Goal: Transaction & Acquisition: Purchase product/service

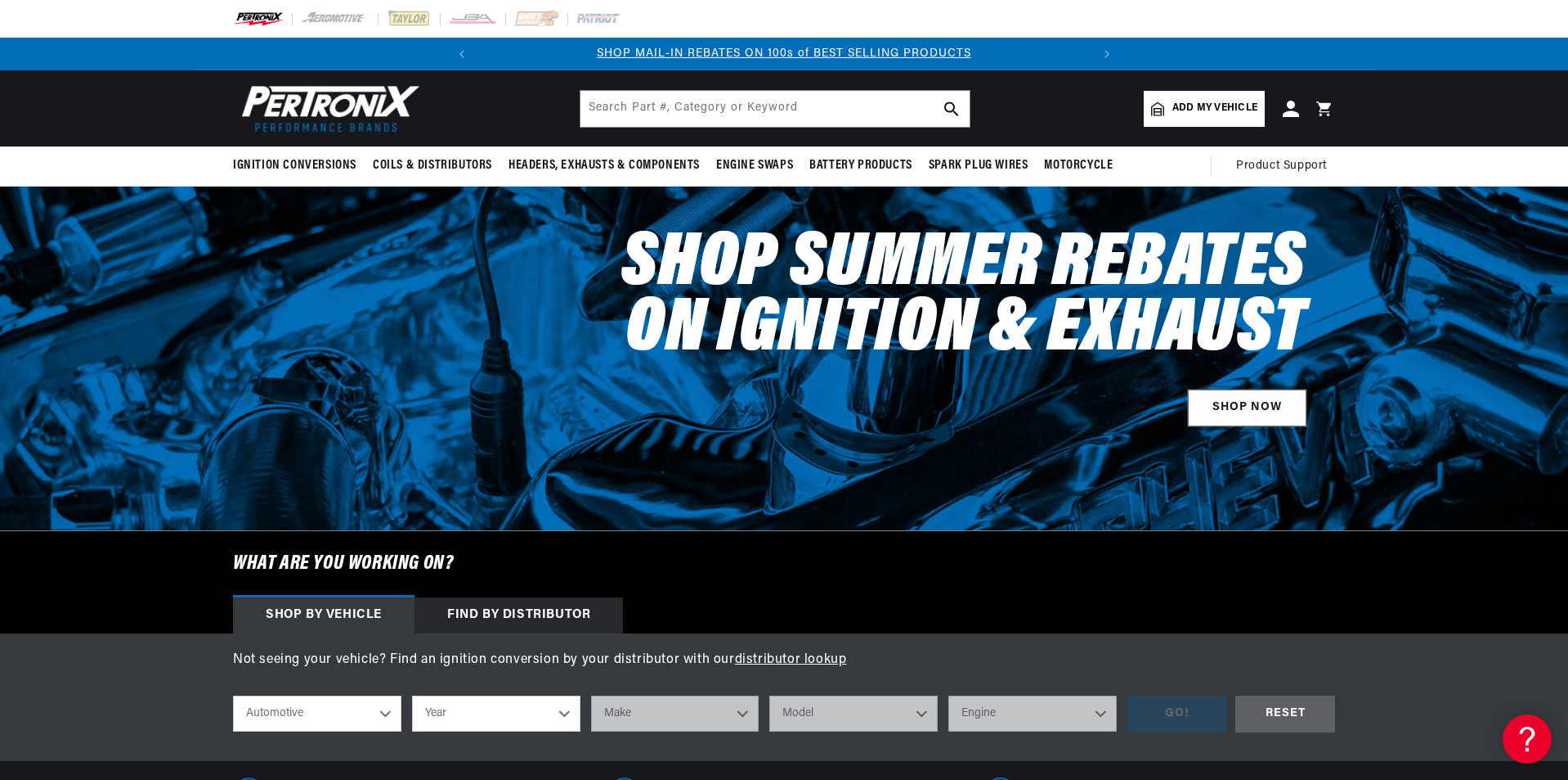
click at [1243, 408] on link "SHOP NOW" at bounding box center [1248, 407] width 118 height 37
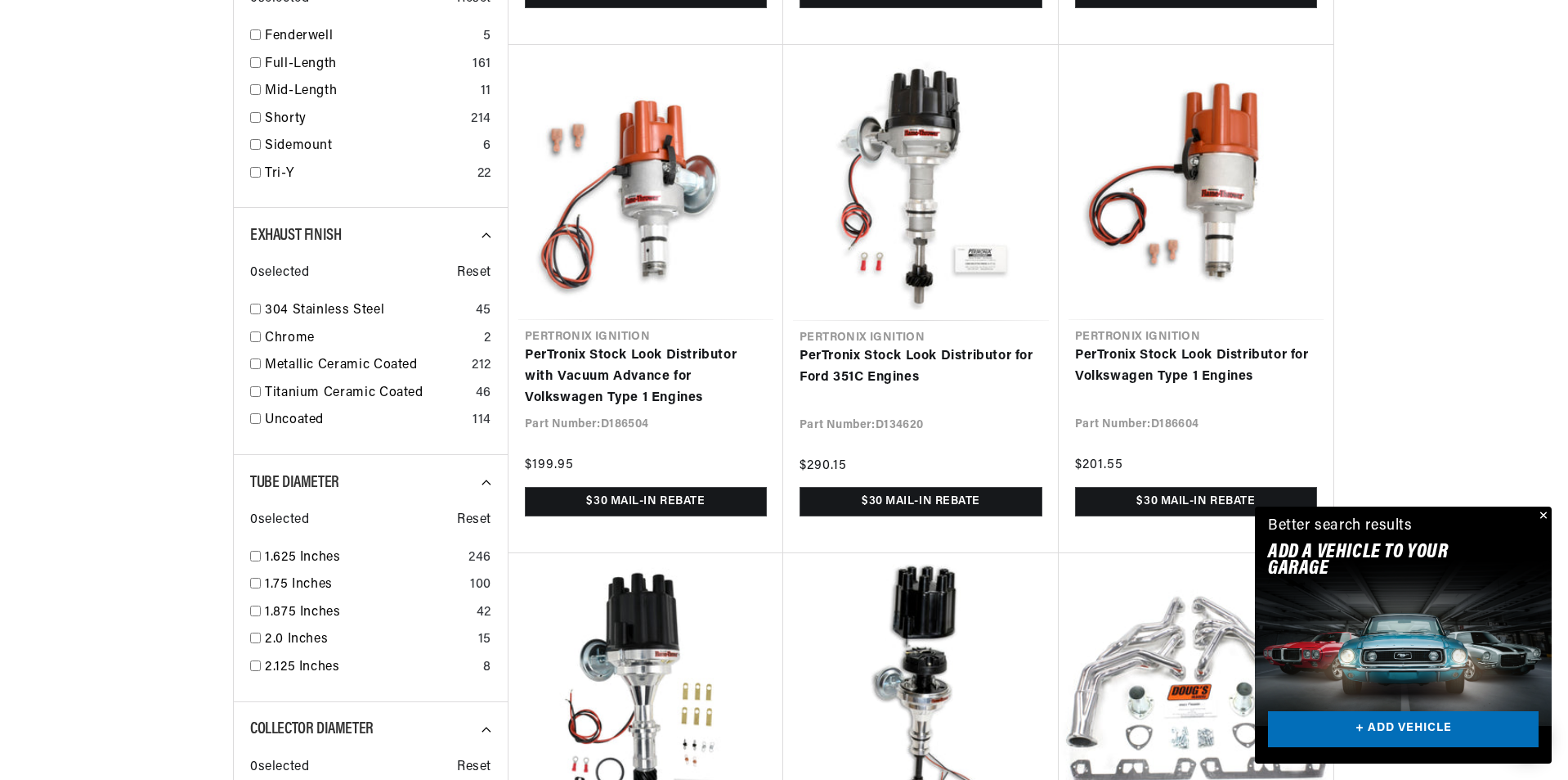
scroll to position [1718, 0]
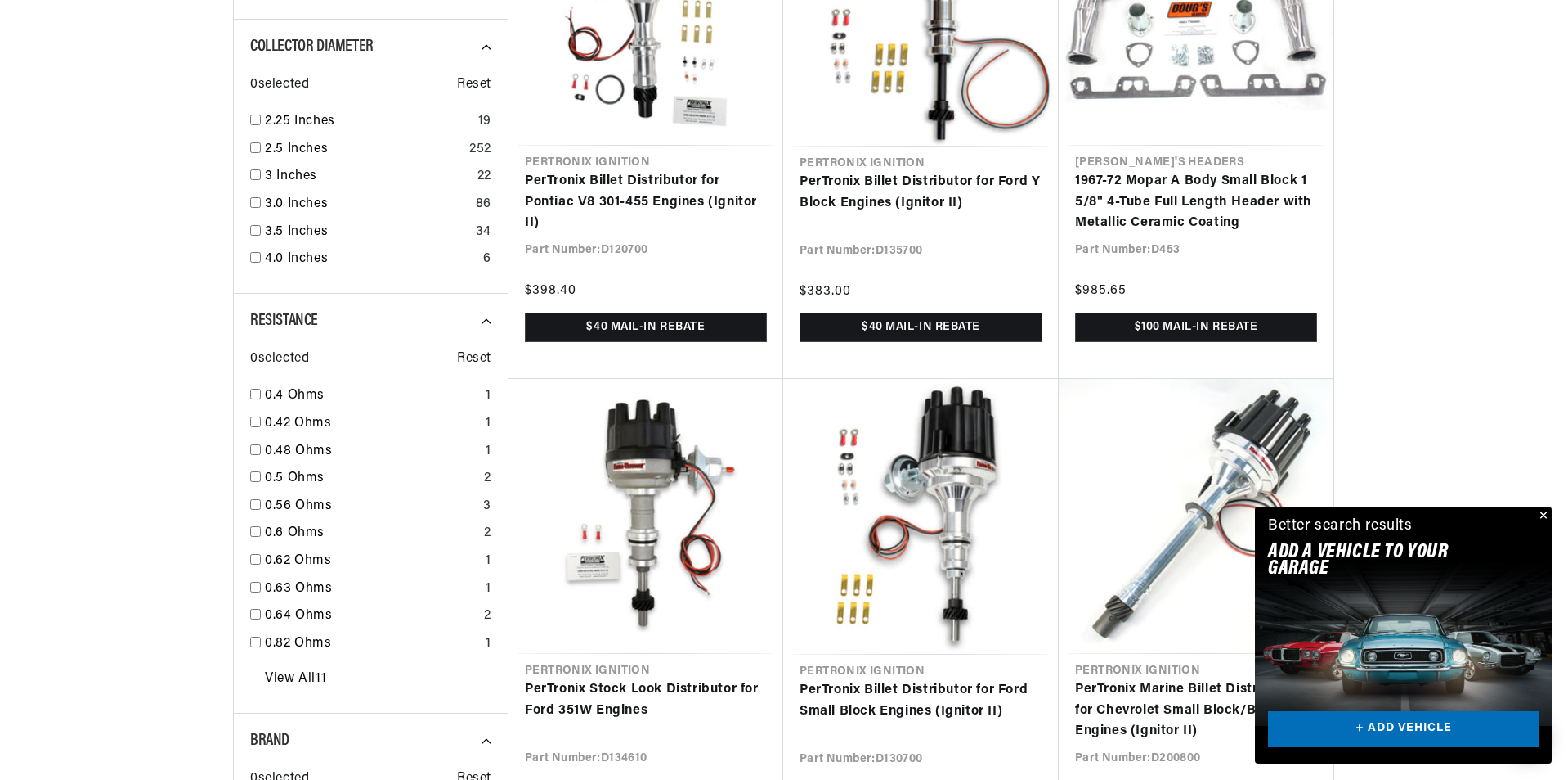
scroll to position [2454, 0]
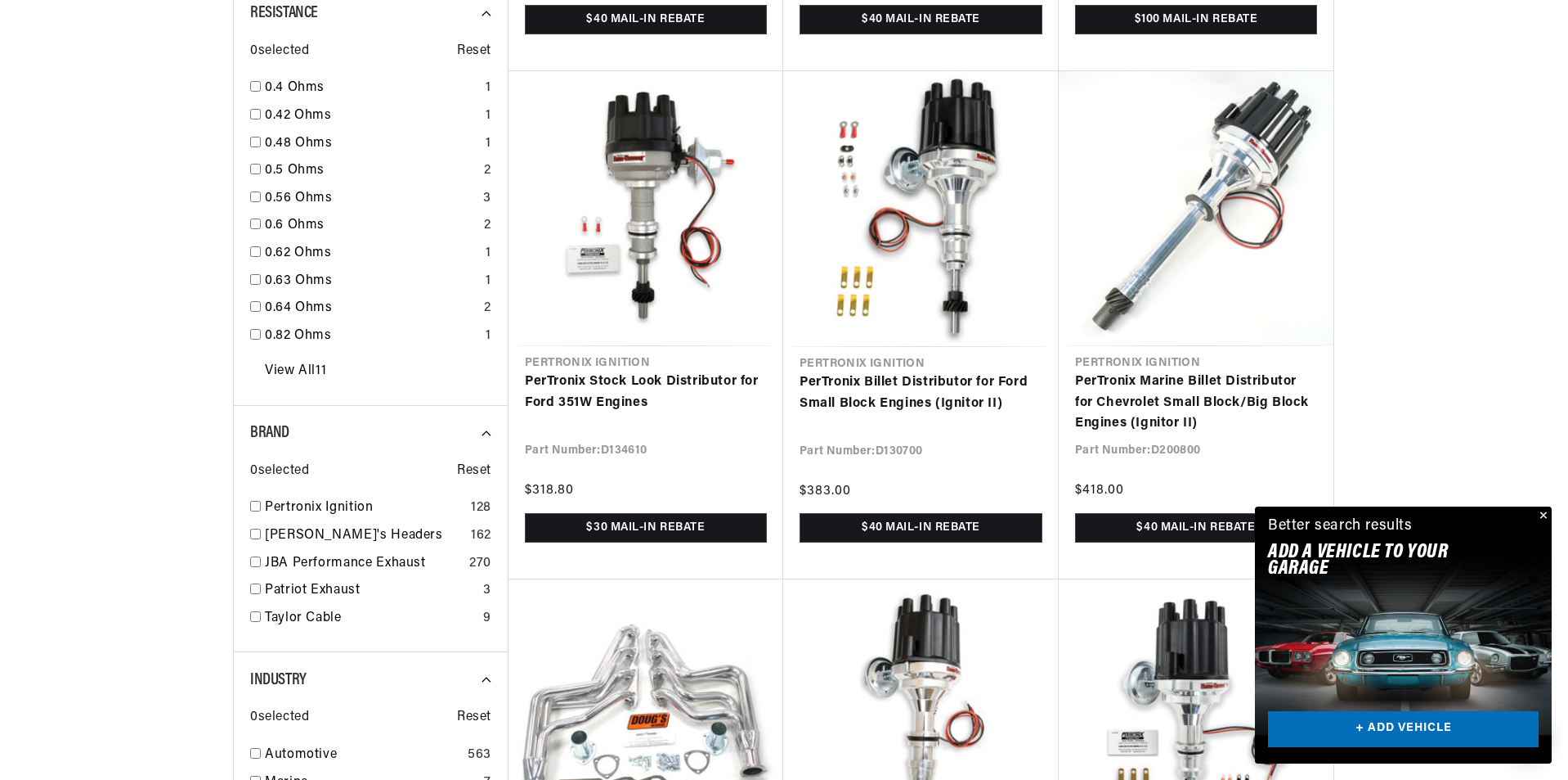
click at [1542, 513] on button "Close" at bounding box center [1541, 516] width 20 height 20
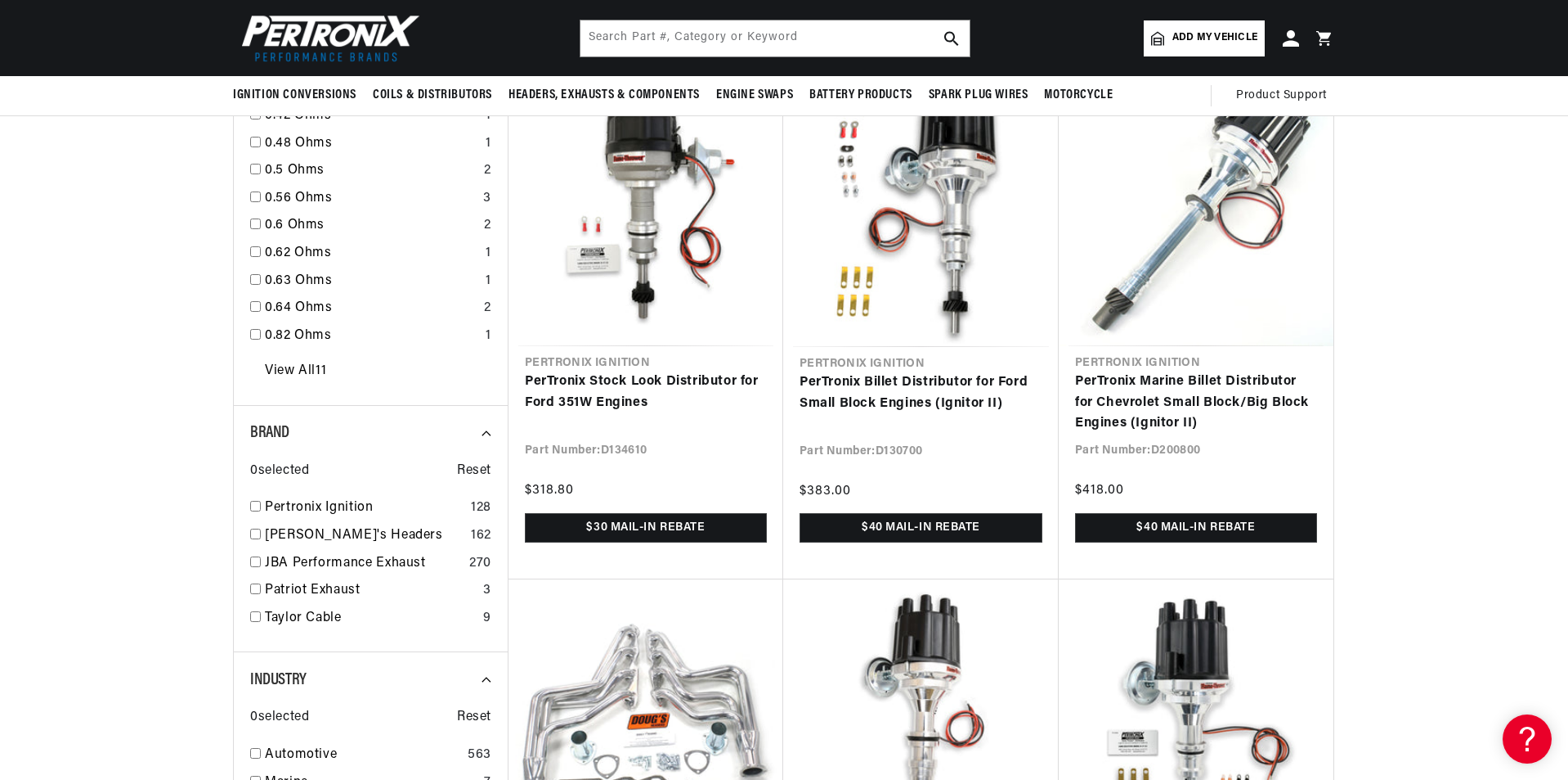
scroll to position [2373, 0]
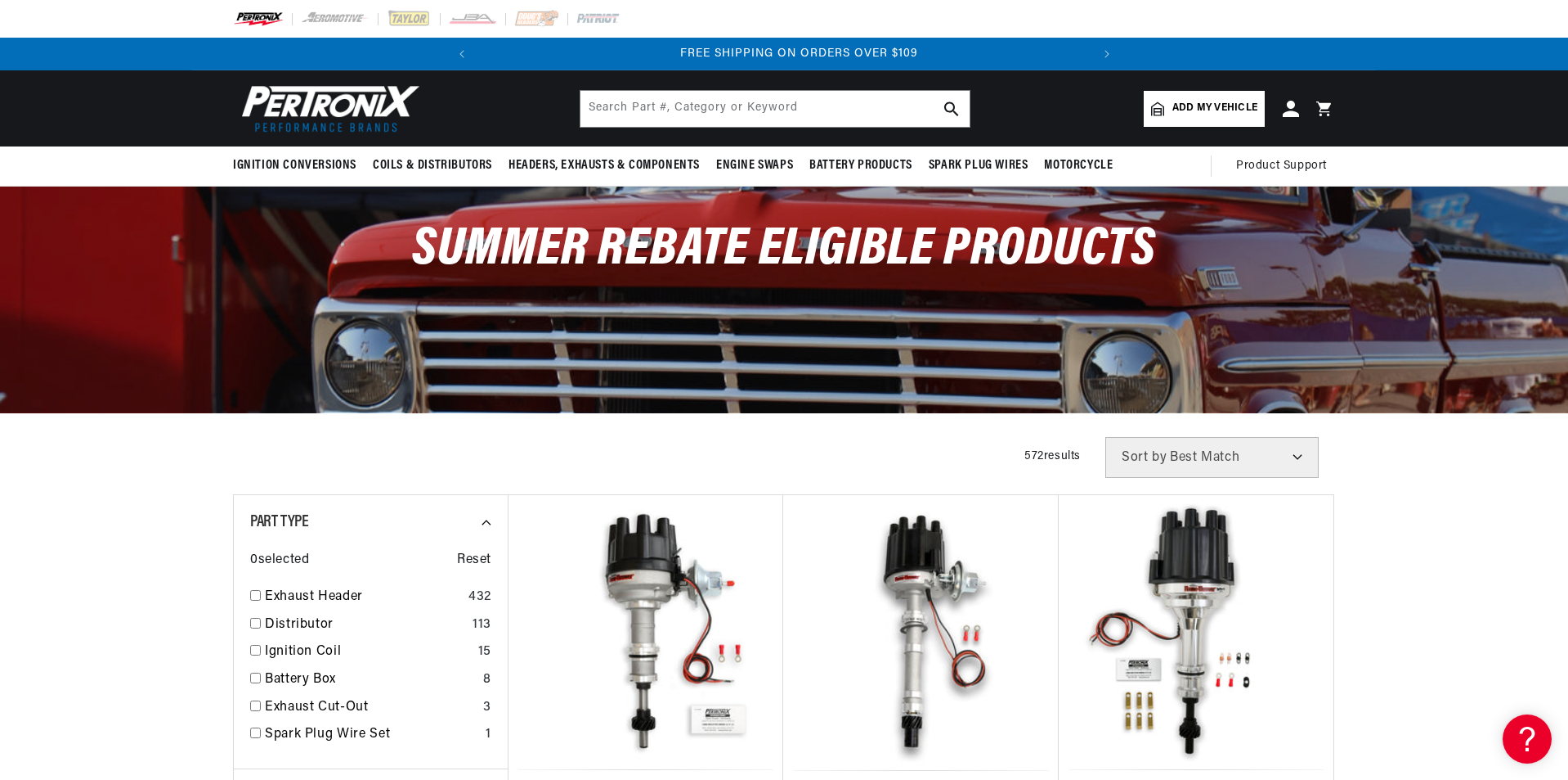
scroll to position [0, 611]
click at [828, 99] on div "Close dialog FIND THE RIGHT PARTS Take our quick quiz using the button below, a…" at bounding box center [785, 390] width 1570 height 780
click at [817, 107] on input "text" at bounding box center [775, 109] width 389 height 36
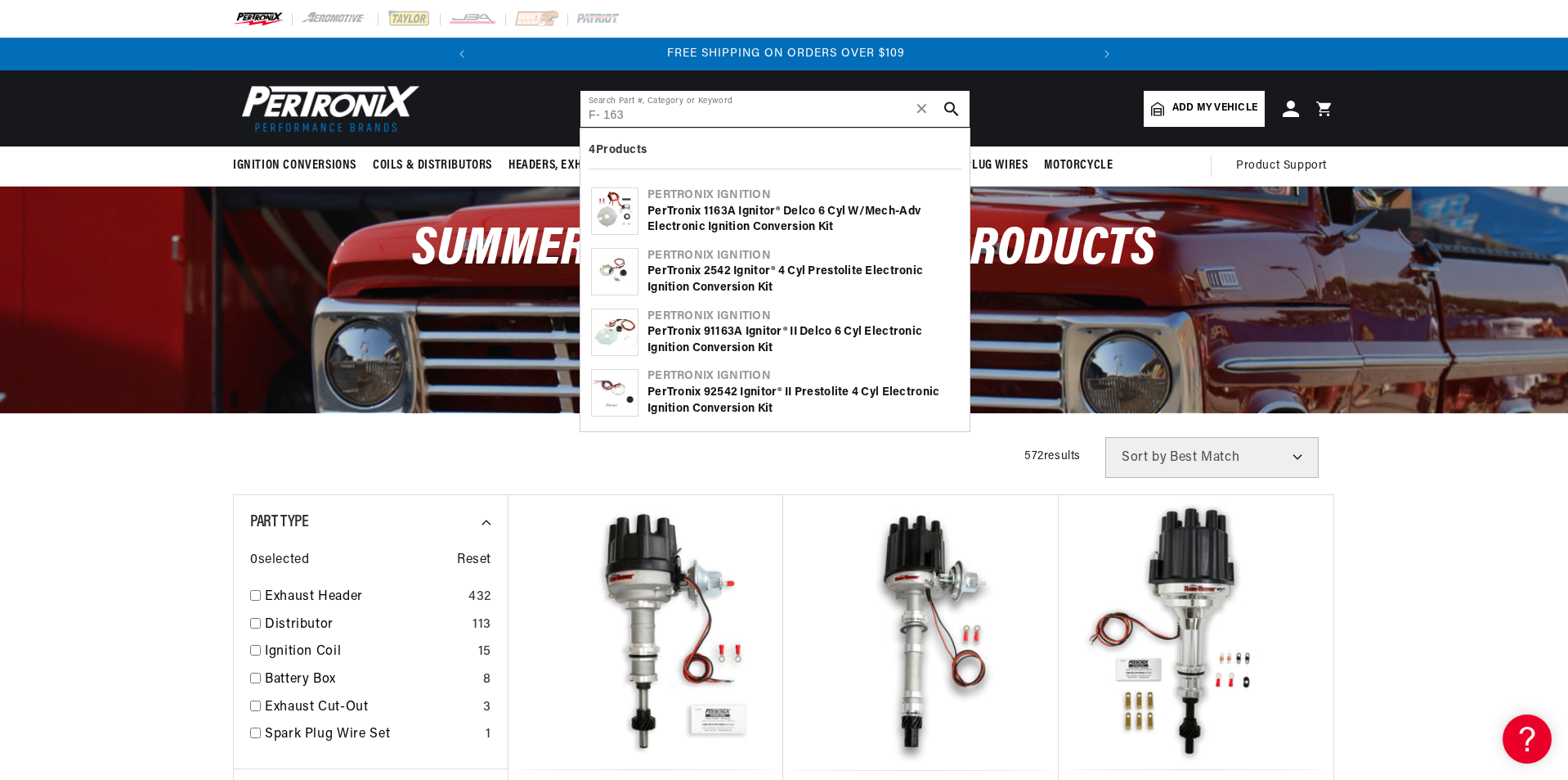
type input "F- 163"
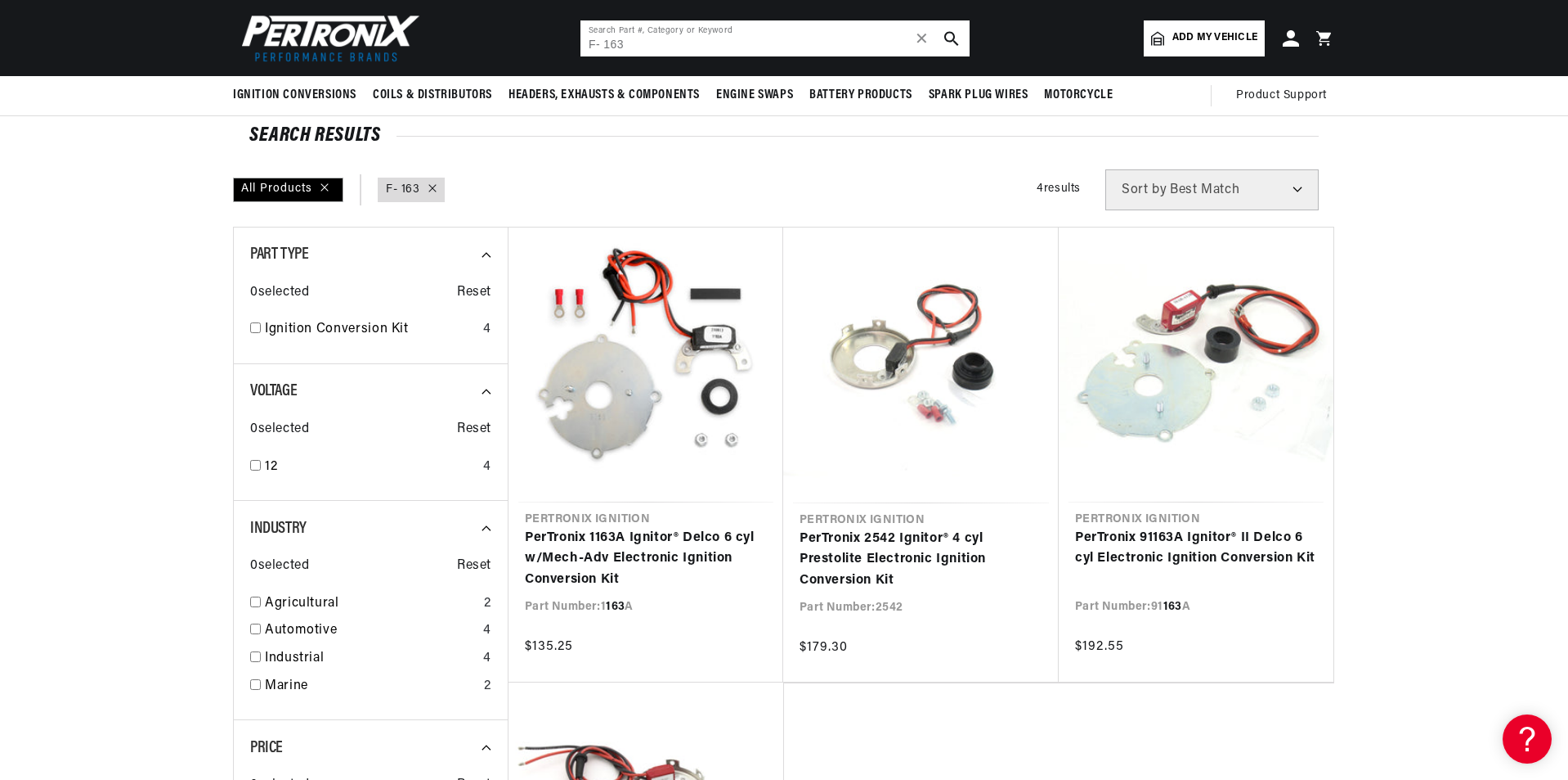
click at [646, 41] on input "F- 163" at bounding box center [775, 39] width 389 height 36
type input "F"
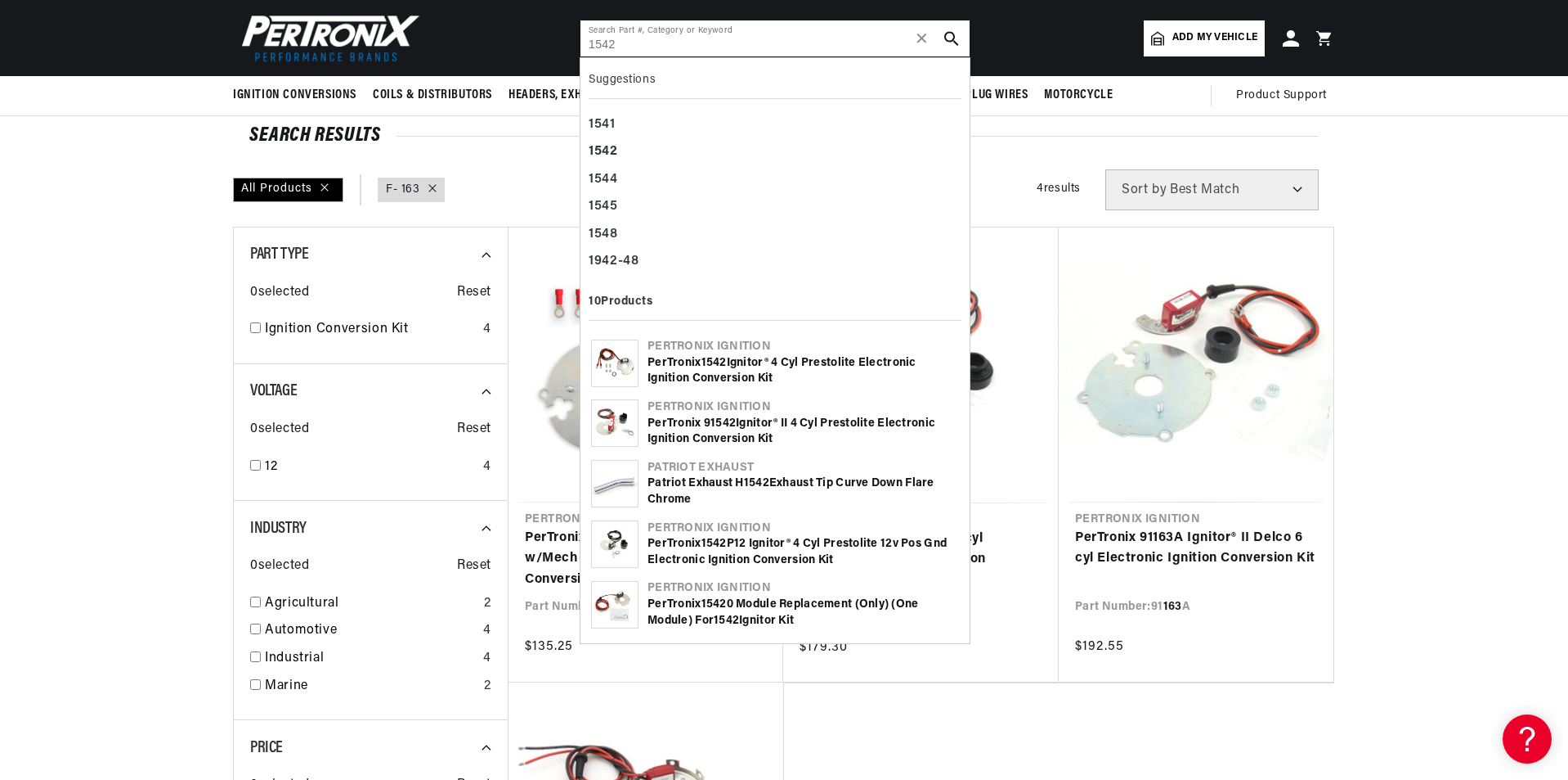
scroll to position [0, 0]
type input "1542"
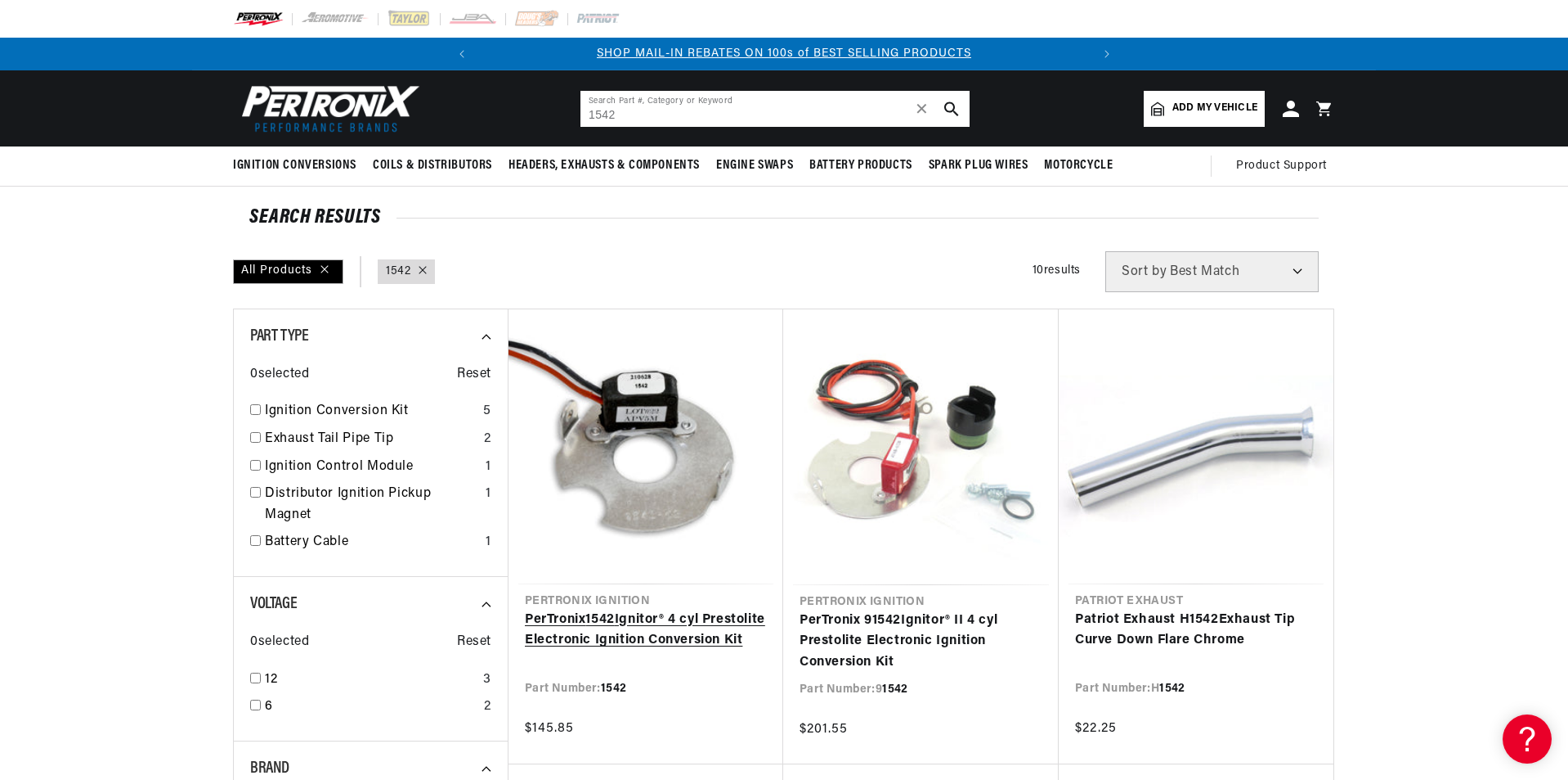
scroll to position [327, 0]
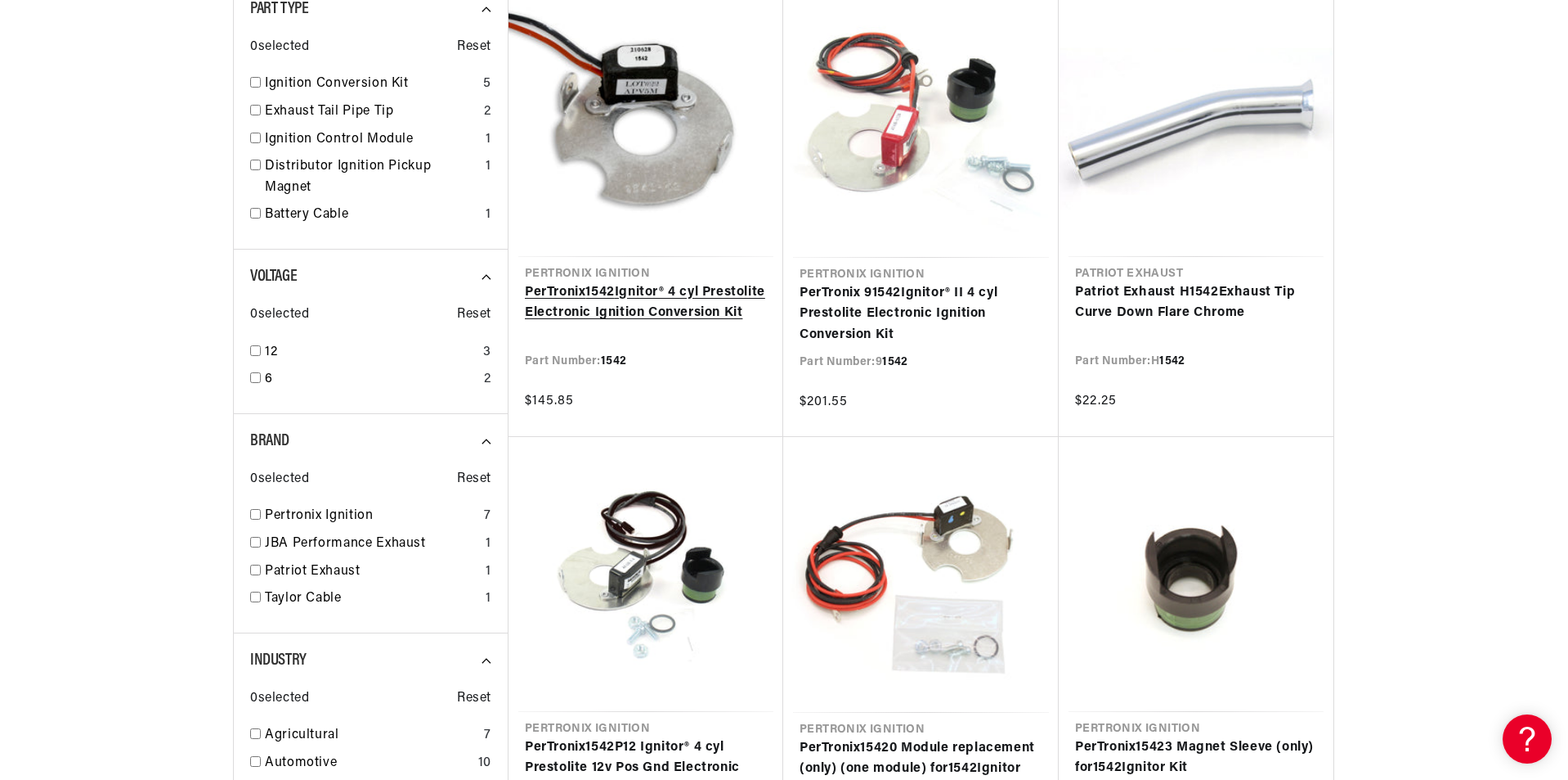
click at [602, 311] on link "PerTronix 1542 Ignitor® 4 cyl Prestolite Electronic Ignition Conversion Kit" at bounding box center [646, 303] width 242 height 42
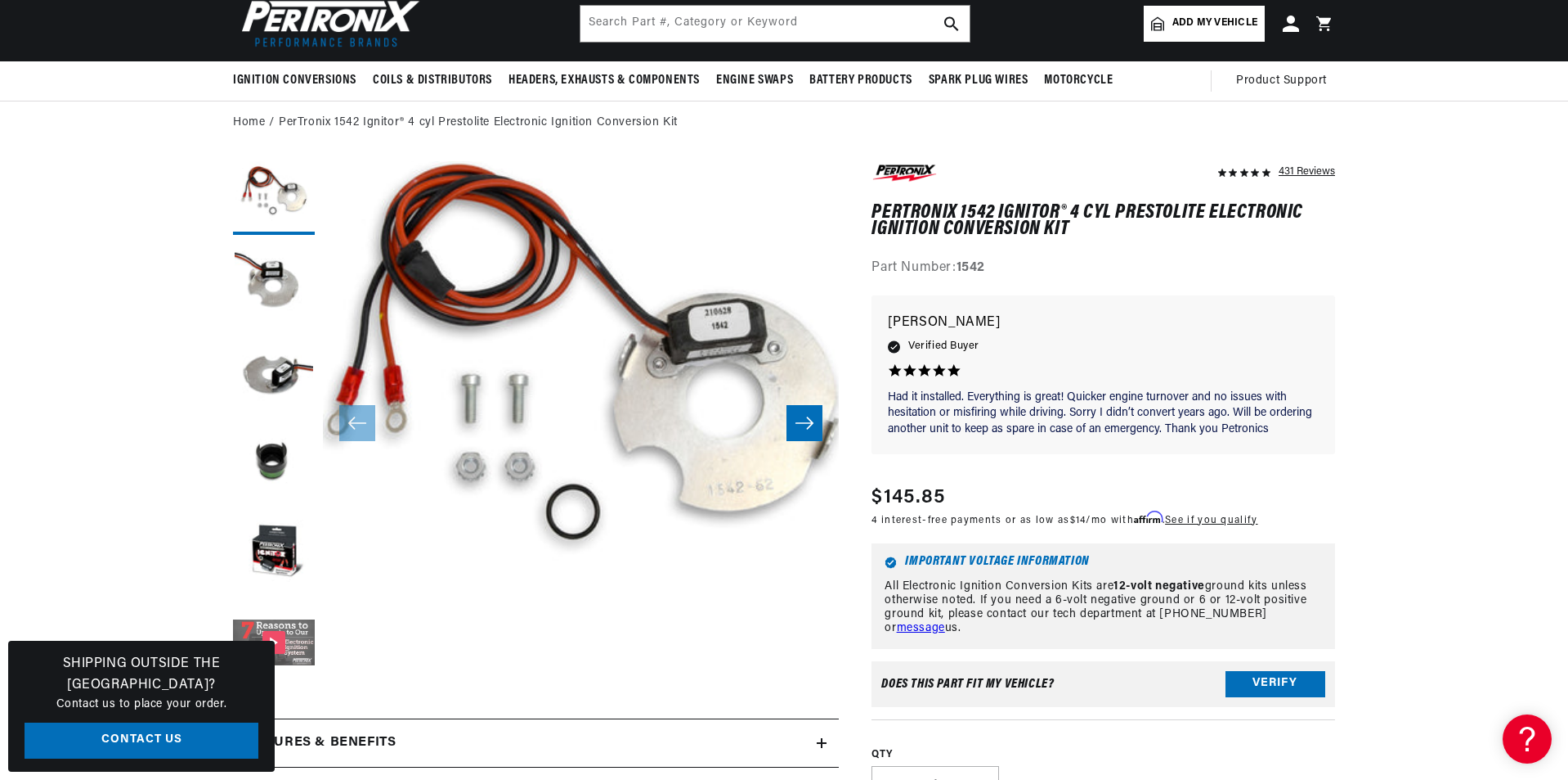
scroll to position [245, 0]
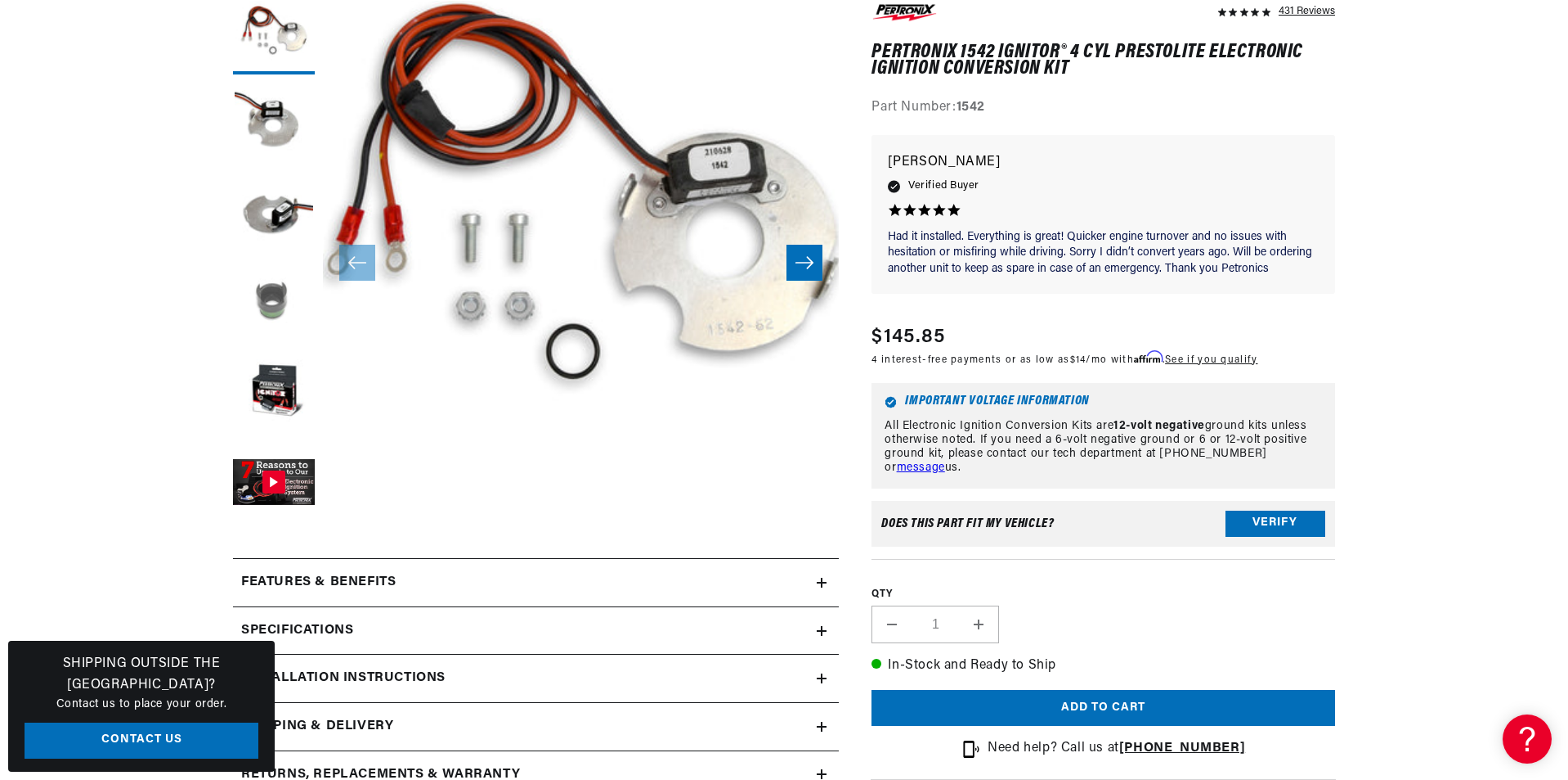
click at [273, 303] on button "Load image 4 in gallery view" at bounding box center [273, 303] width 81 height 81
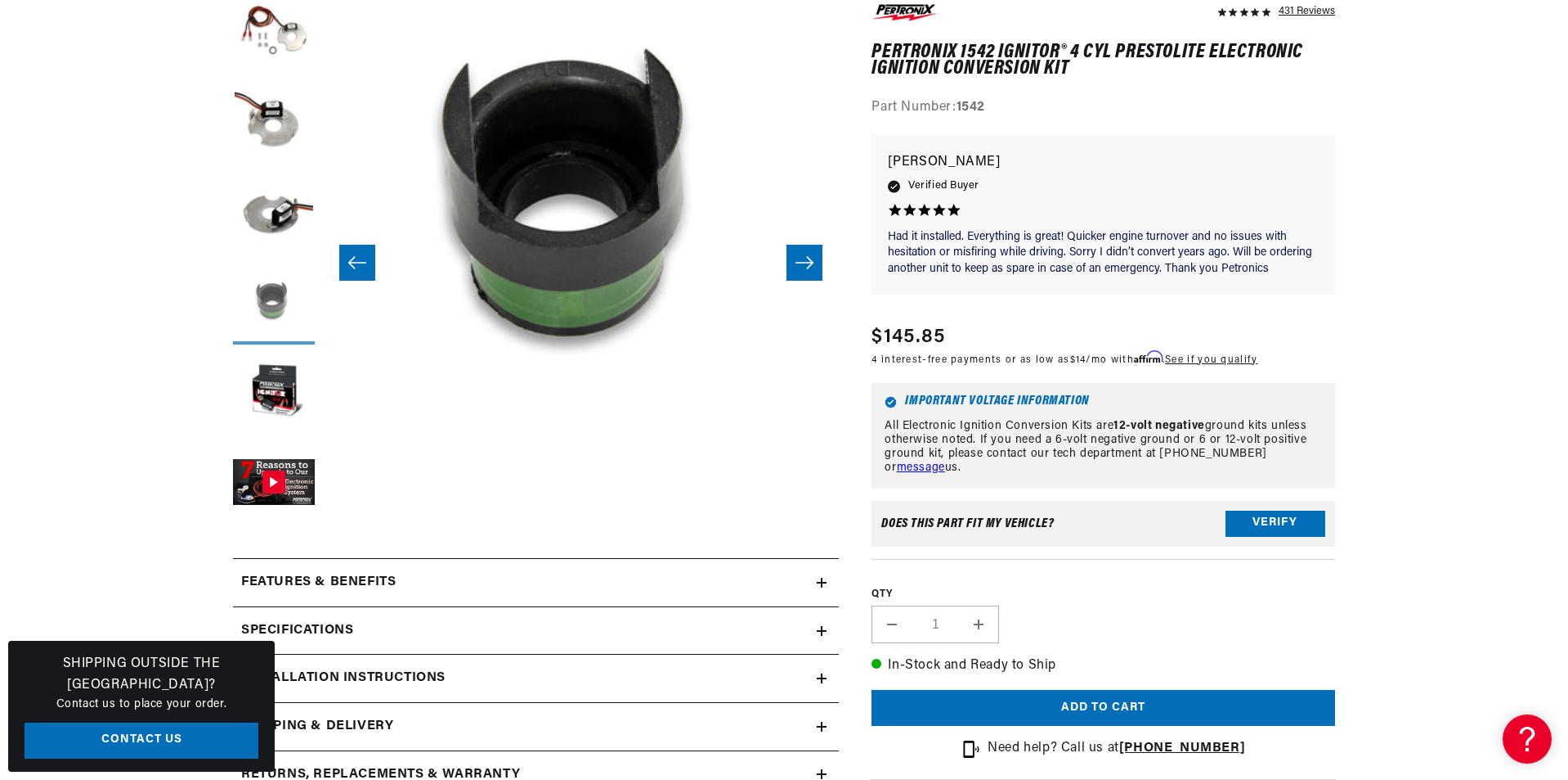
scroll to position [0, 611]
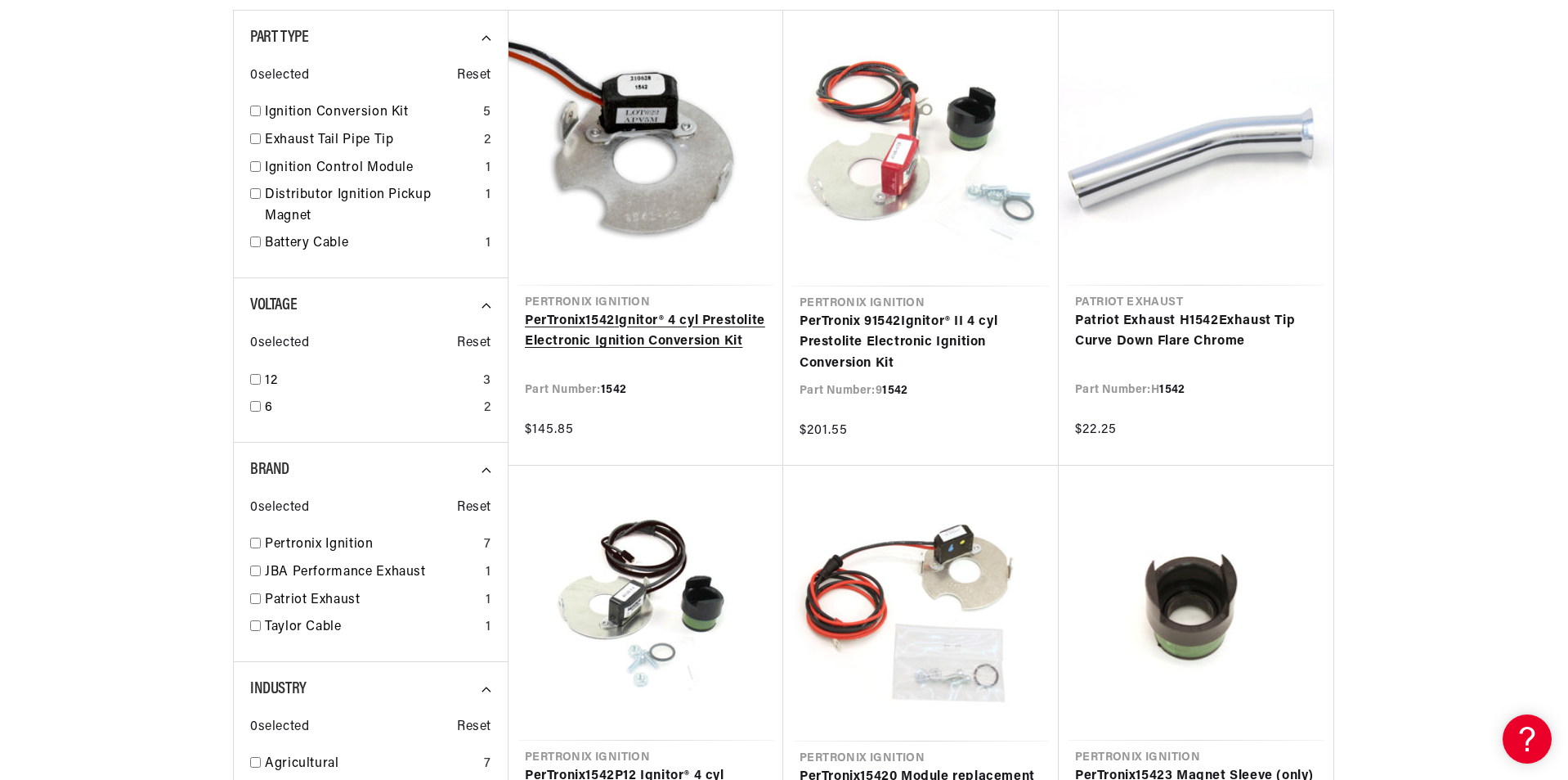
scroll to position [327, 0]
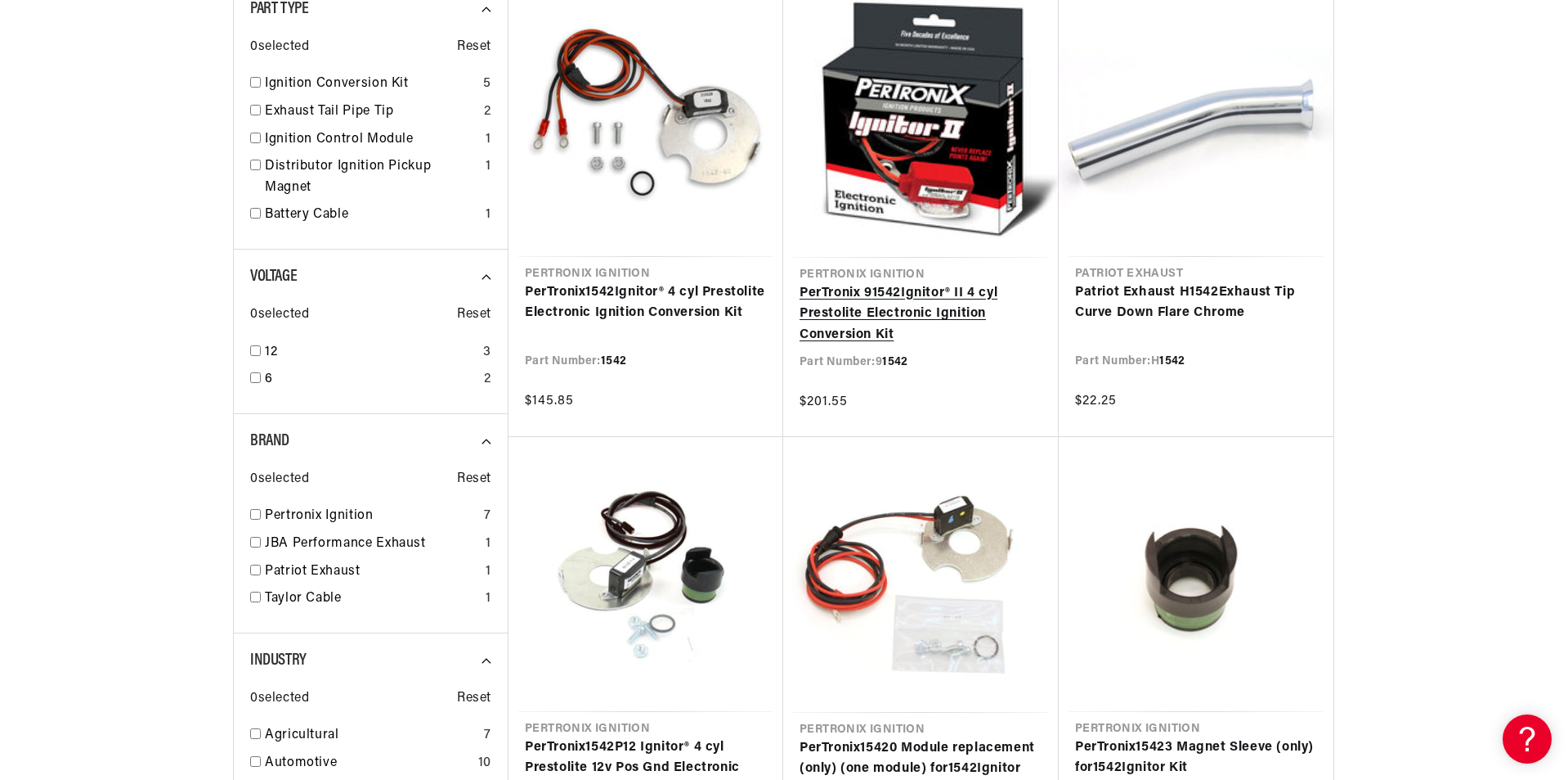
click at [884, 283] on link "PerTronix 9 1542 Ignitor® II 4 cyl Prestolite Electronic Ignition Conversion Kit" at bounding box center [920, 314] width 242 height 63
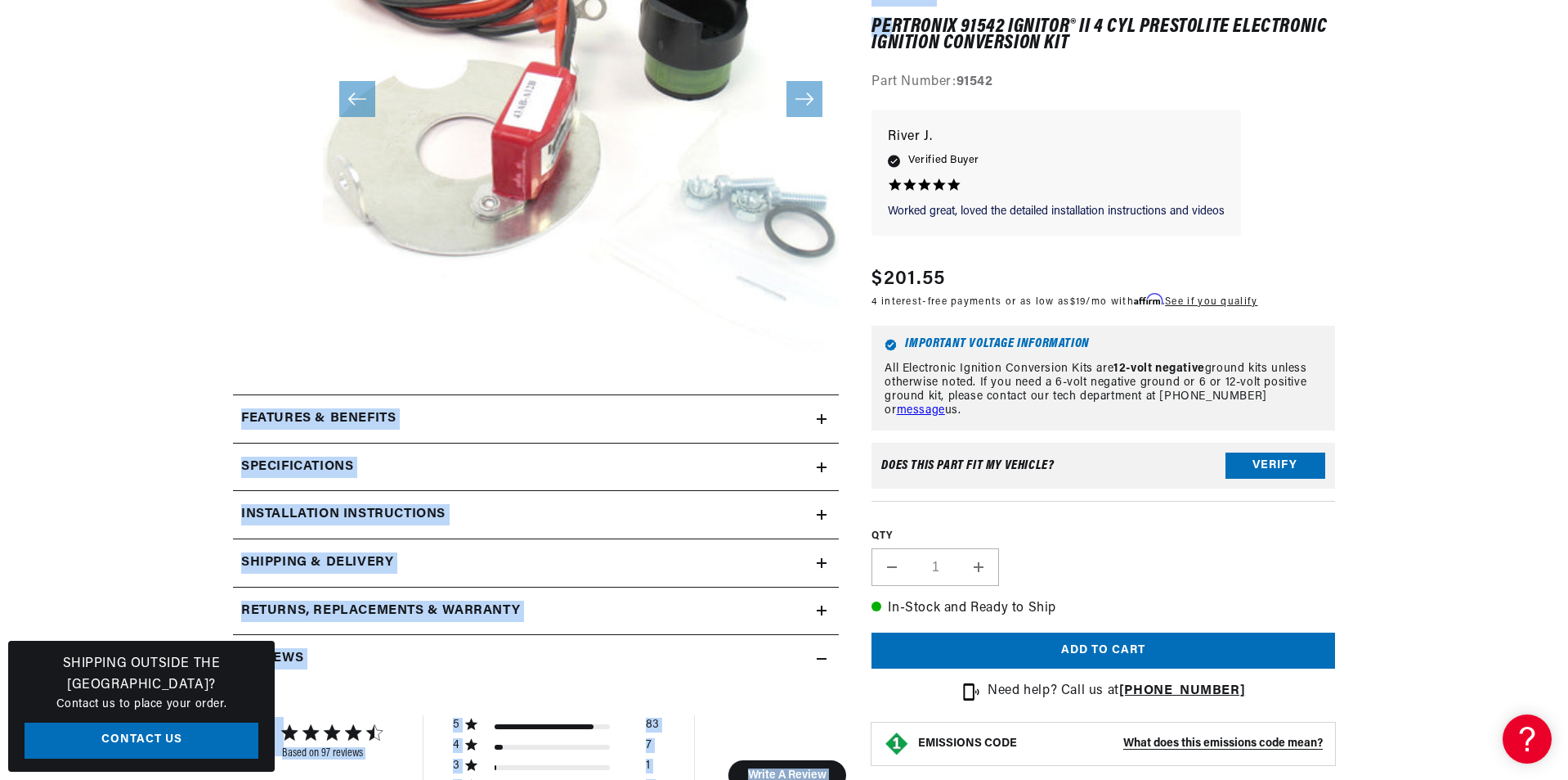
click at [370, 410] on h2 "Features & Benefits" at bounding box center [319, 418] width 154 height 21
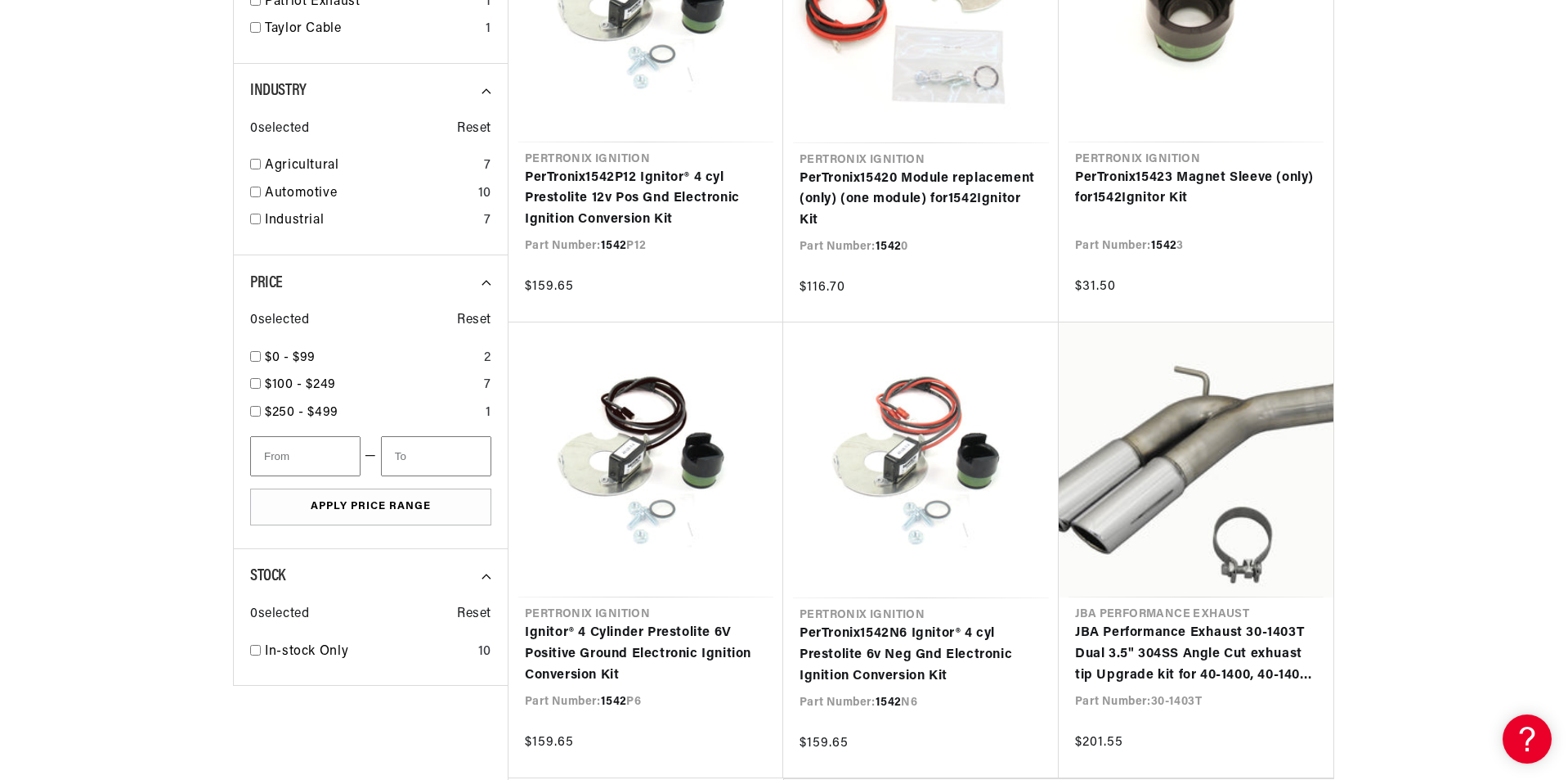
scroll to position [1145, 0]
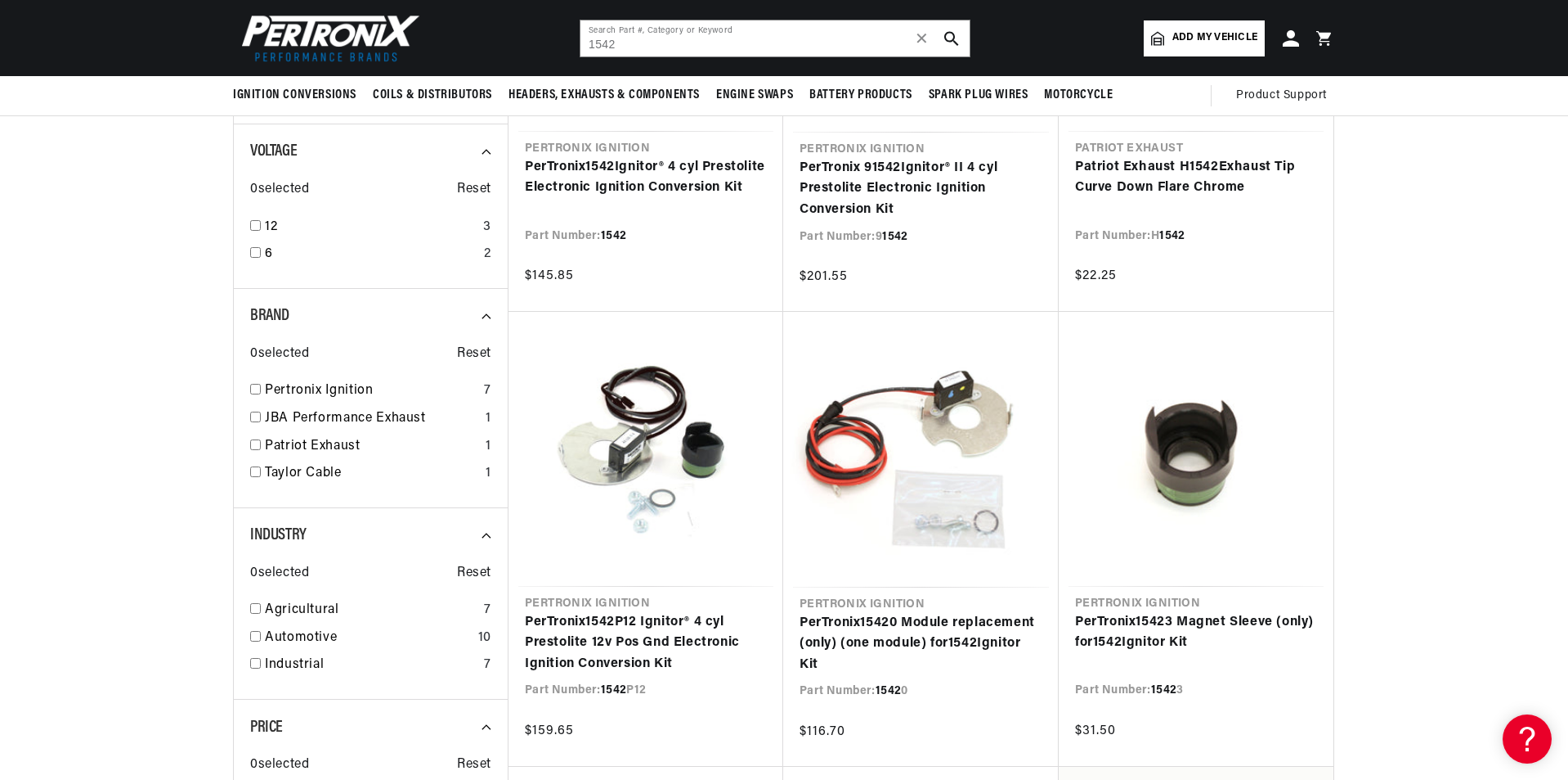
type input "F- 163"
